Goal: Transaction & Acquisition: Download file/media

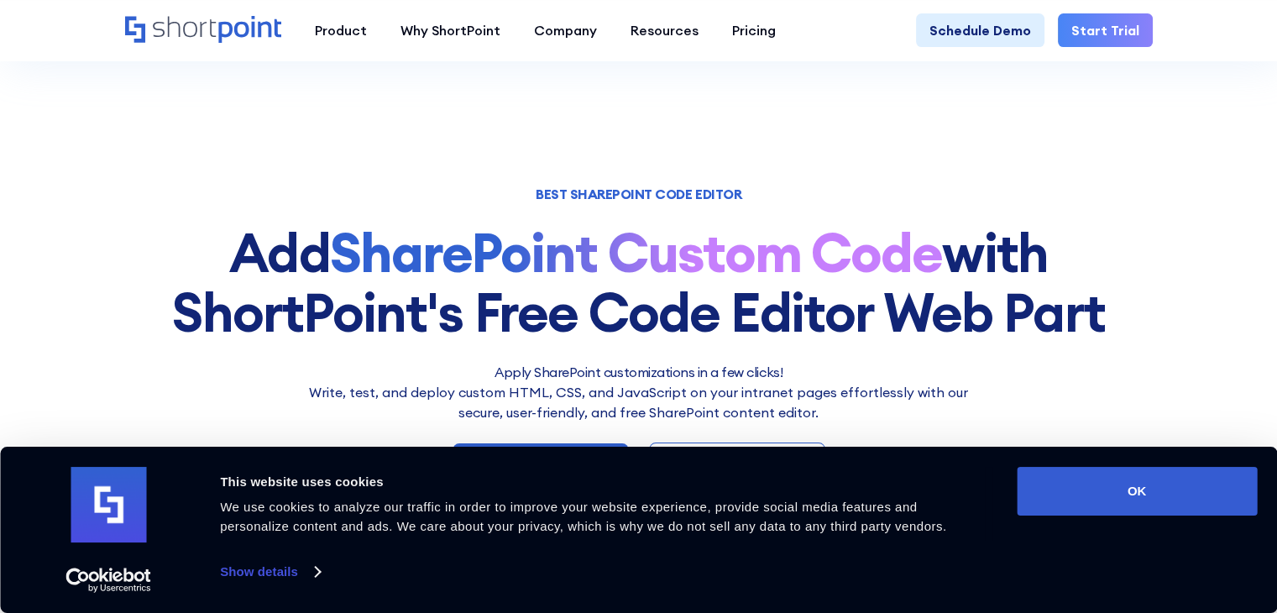
scroll to position [258, 0]
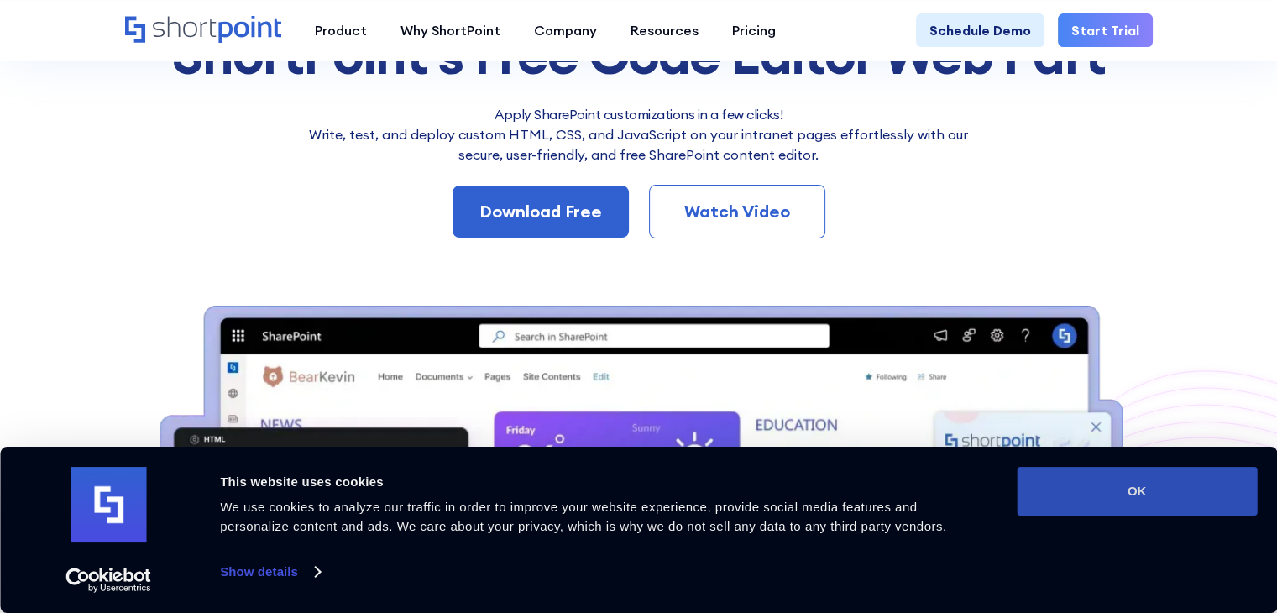
click at [1104, 480] on button "OK" at bounding box center [1137, 491] width 240 height 49
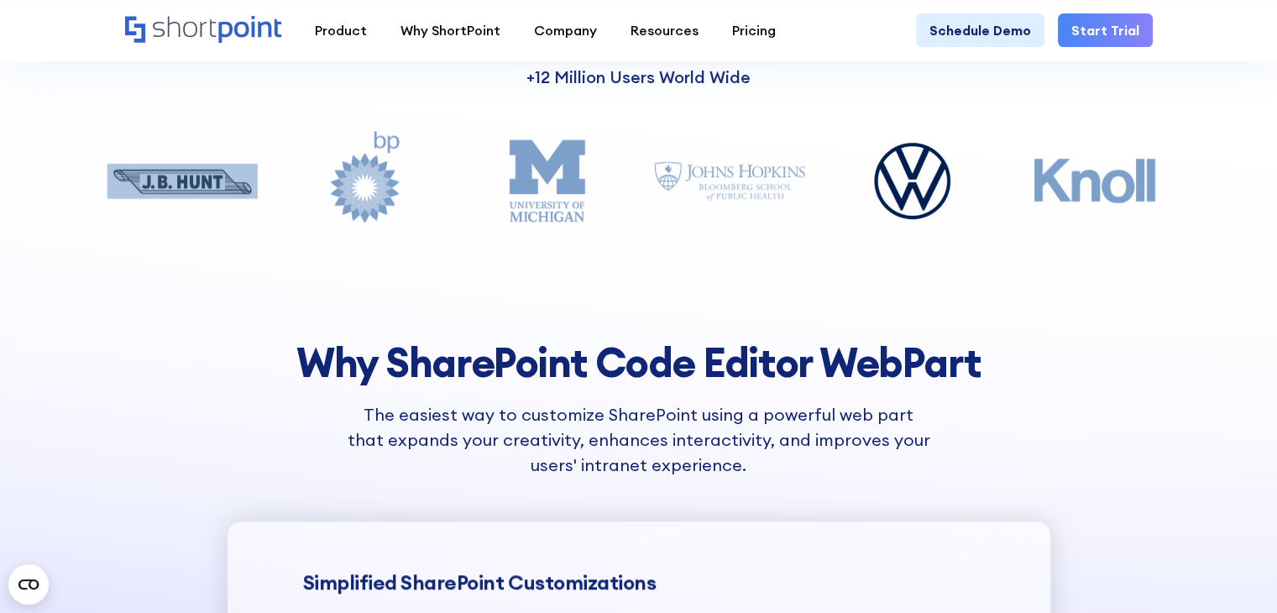
scroll to position [1461, 0]
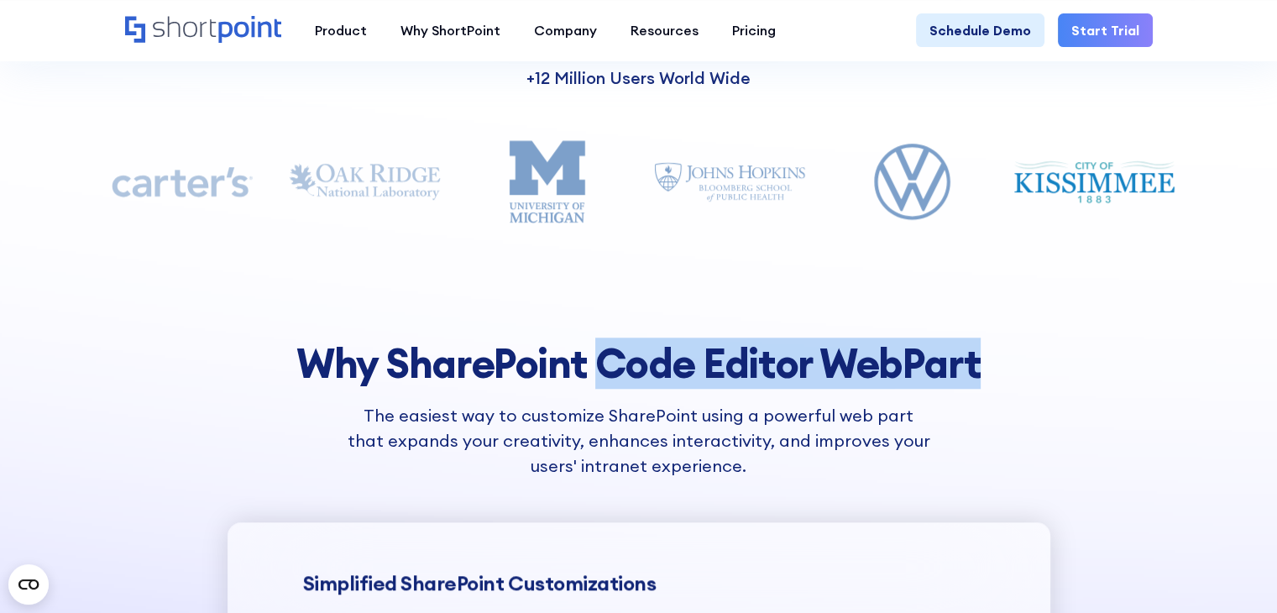
drag, startPoint x: 987, startPoint y: 359, endPoint x: 610, endPoint y: 367, distance: 377.2
click at [610, 367] on h2 "Why ShareP﻿oint Code Editor WebPart" at bounding box center [639, 364] width 1118 height 45
copy h2 "Code Editor WebPart"
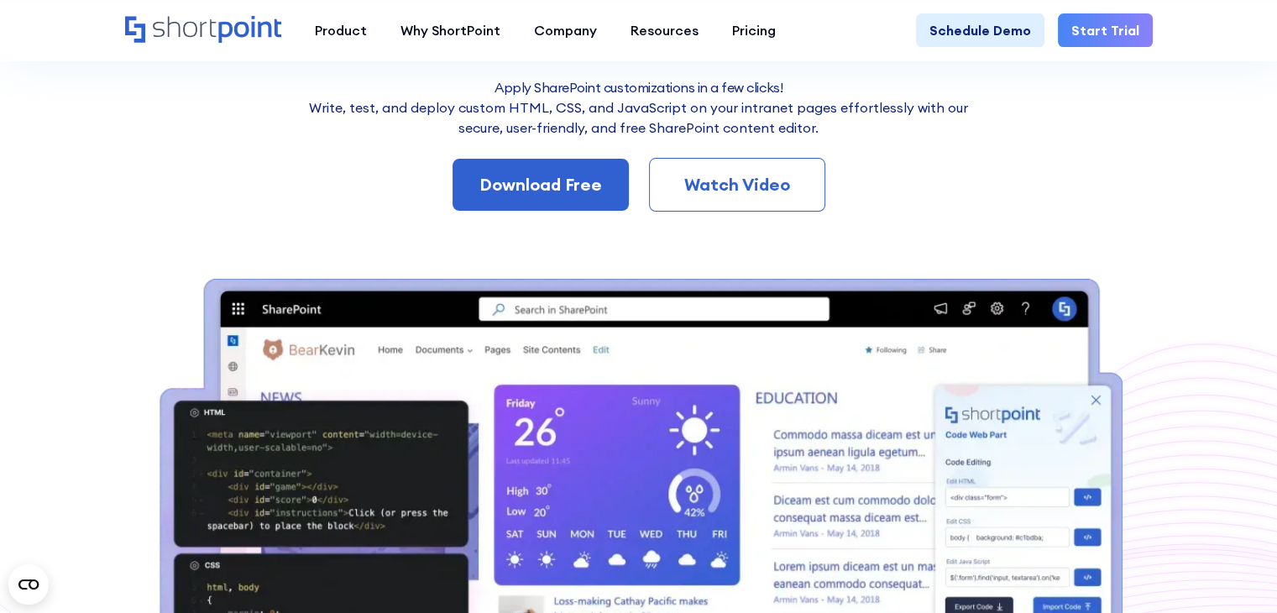
scroll to position [146, 0]
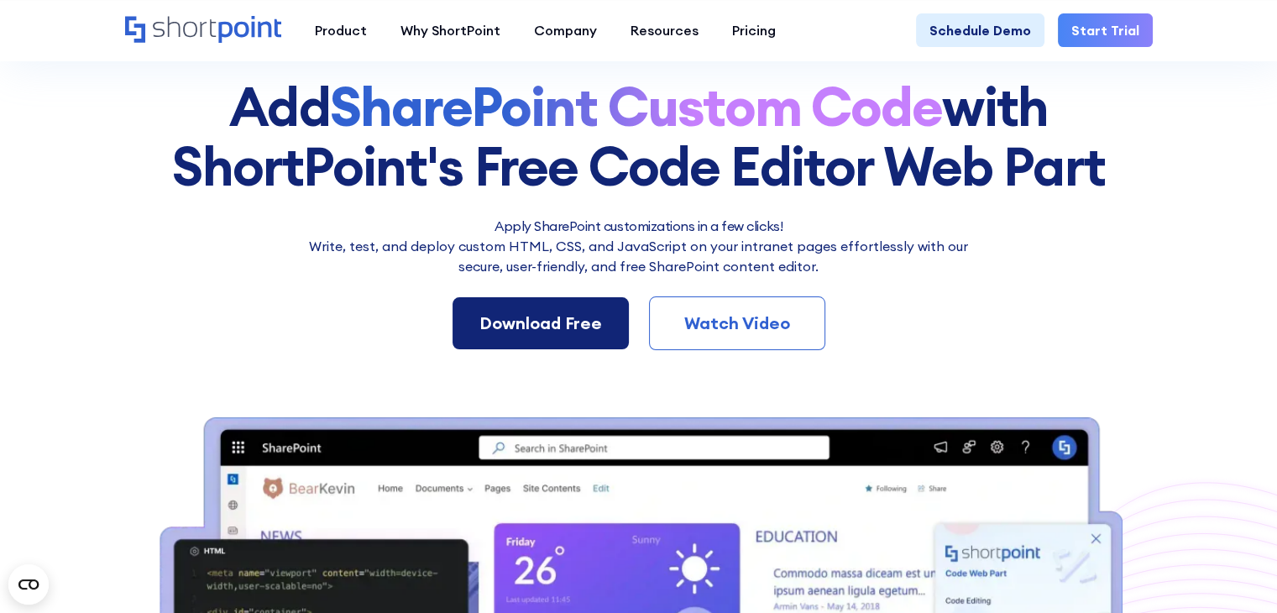
click at [549, 307] on link "Download Free" at bounding box center [541, 323] width 176 height 52
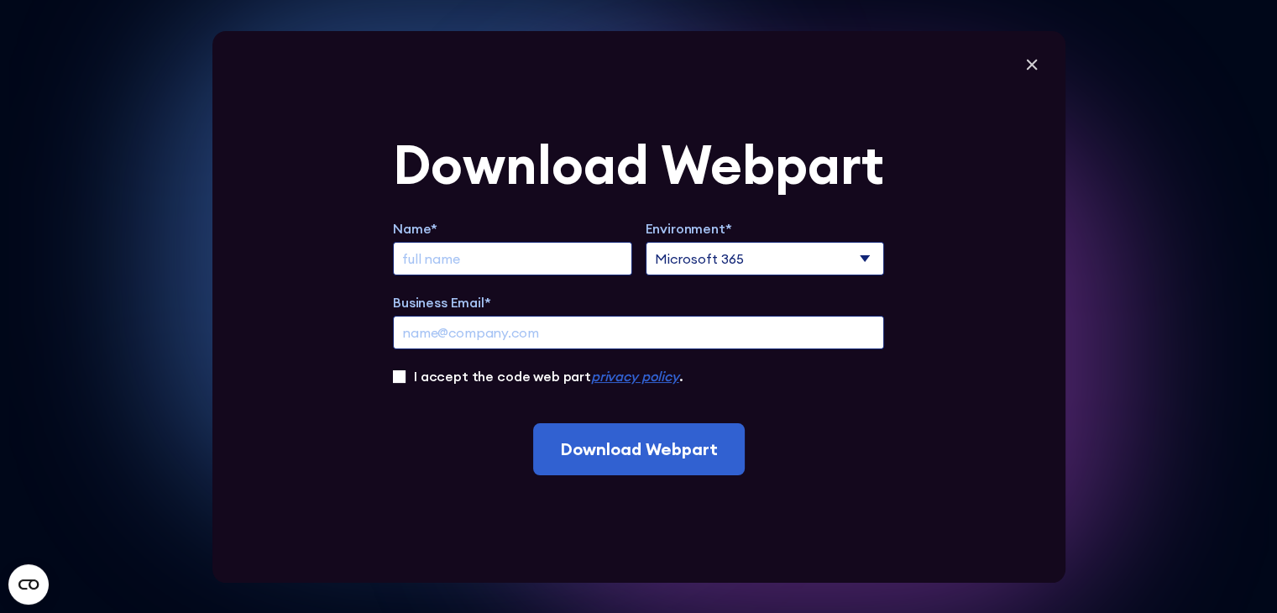
click at [578, 257] on input "Extend Trial" at bounding box center [512, 259] width 239 height 34
click at [1031, 68] on icon at bounding box center [1032, 64] width 25 height 25
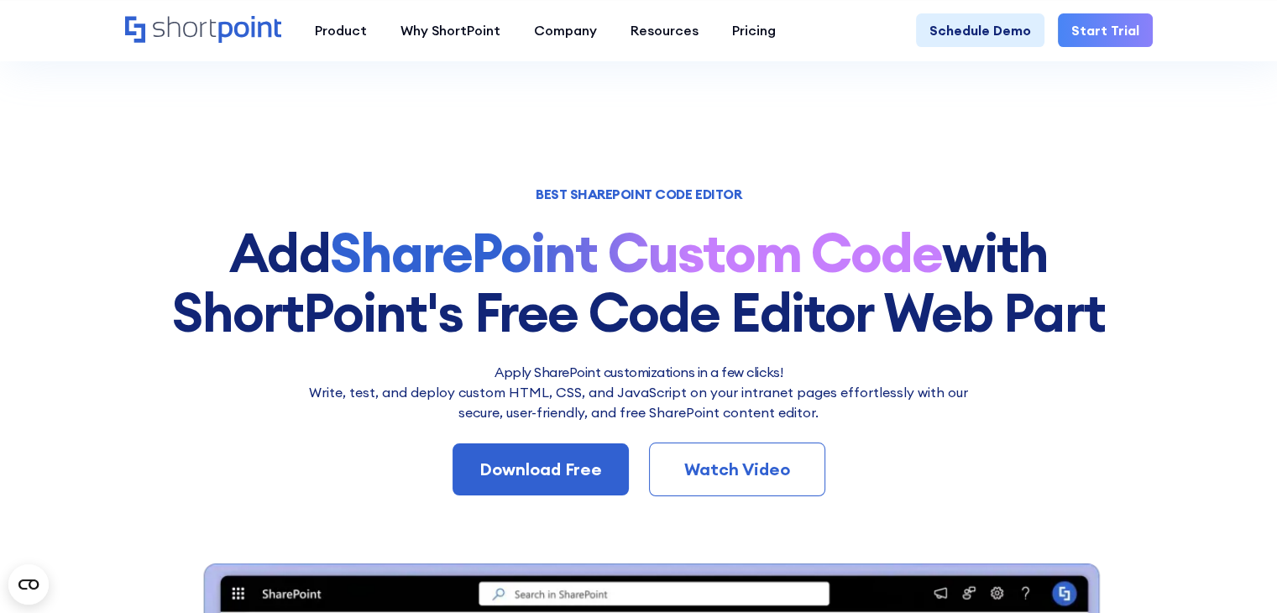
scroll to position [265, 0]
